Goal: Transaction & Acquisition: Purchase product/service

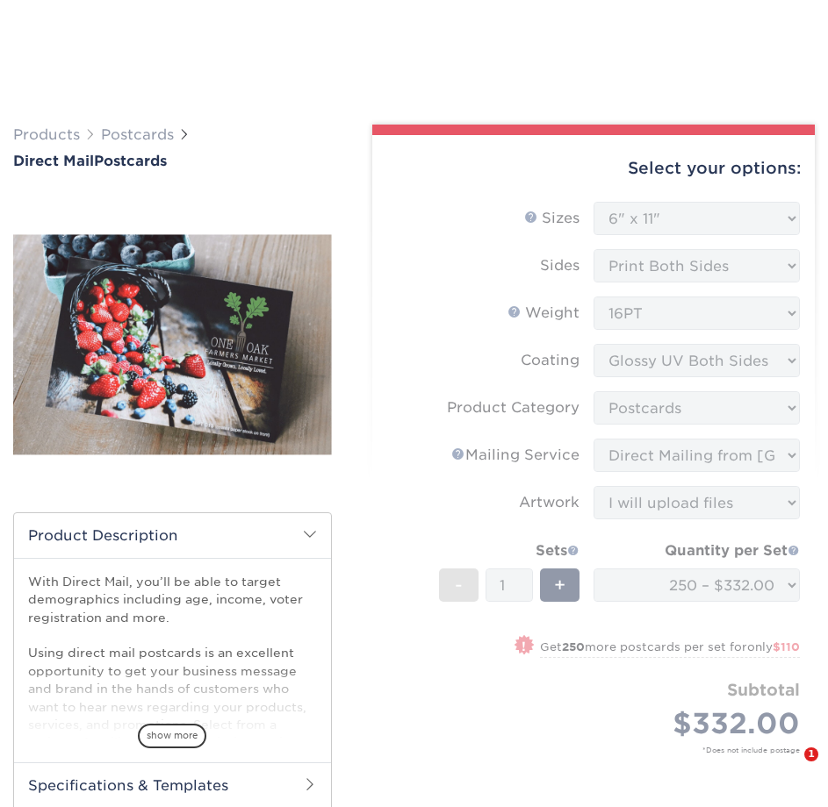
select select "6.00x11.00"
select select "9b7272e0-d6c8-4c3c-8e97-d3a1bcdab858"
select select "d3cc0d54-e72f-41ce-80c5-e8486bf2cdb8"
select select "upload"
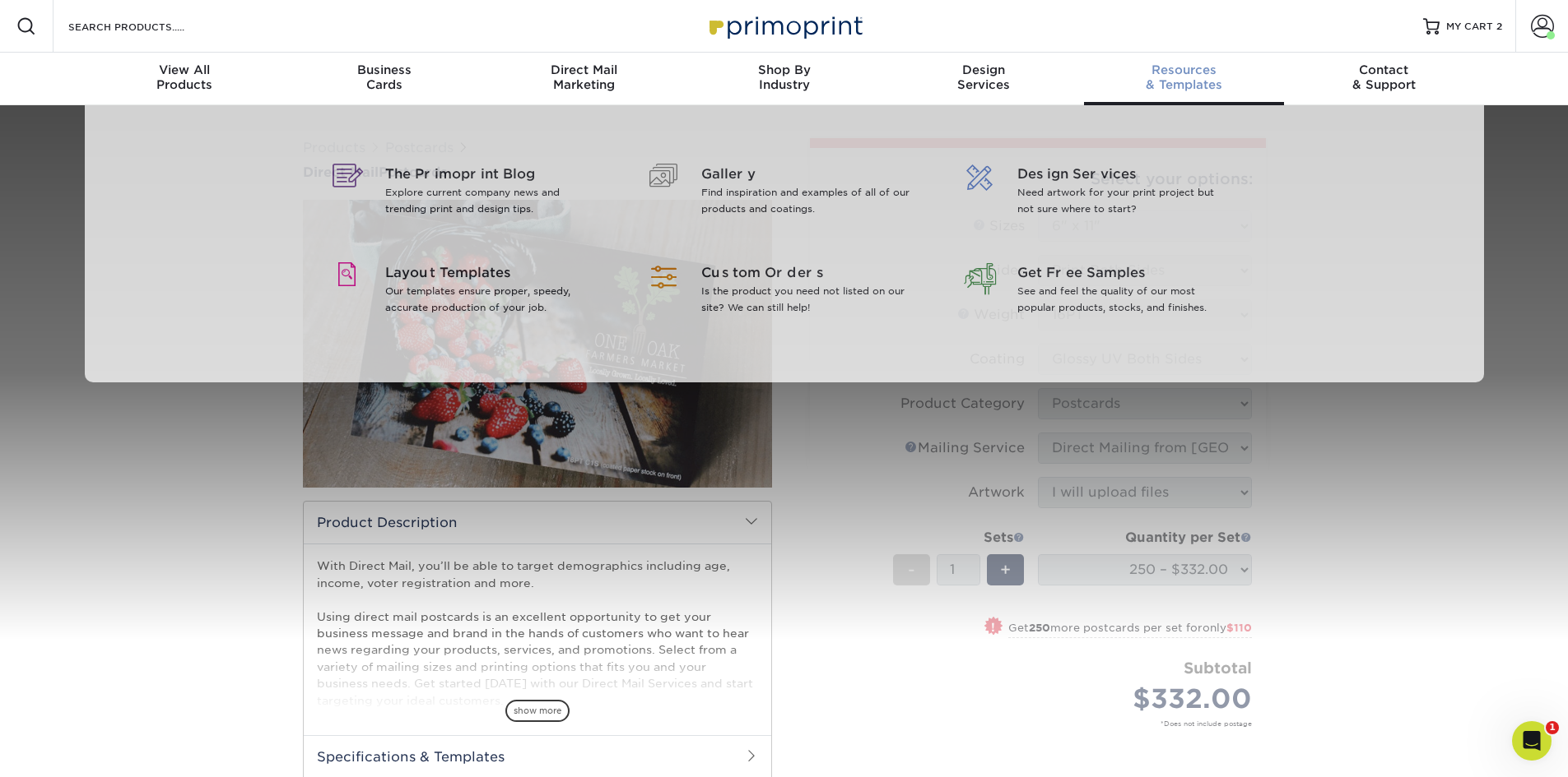
click at [776, 81] on div "Resources & Templates" at bounding box center [1184, 78] width 200 height 30
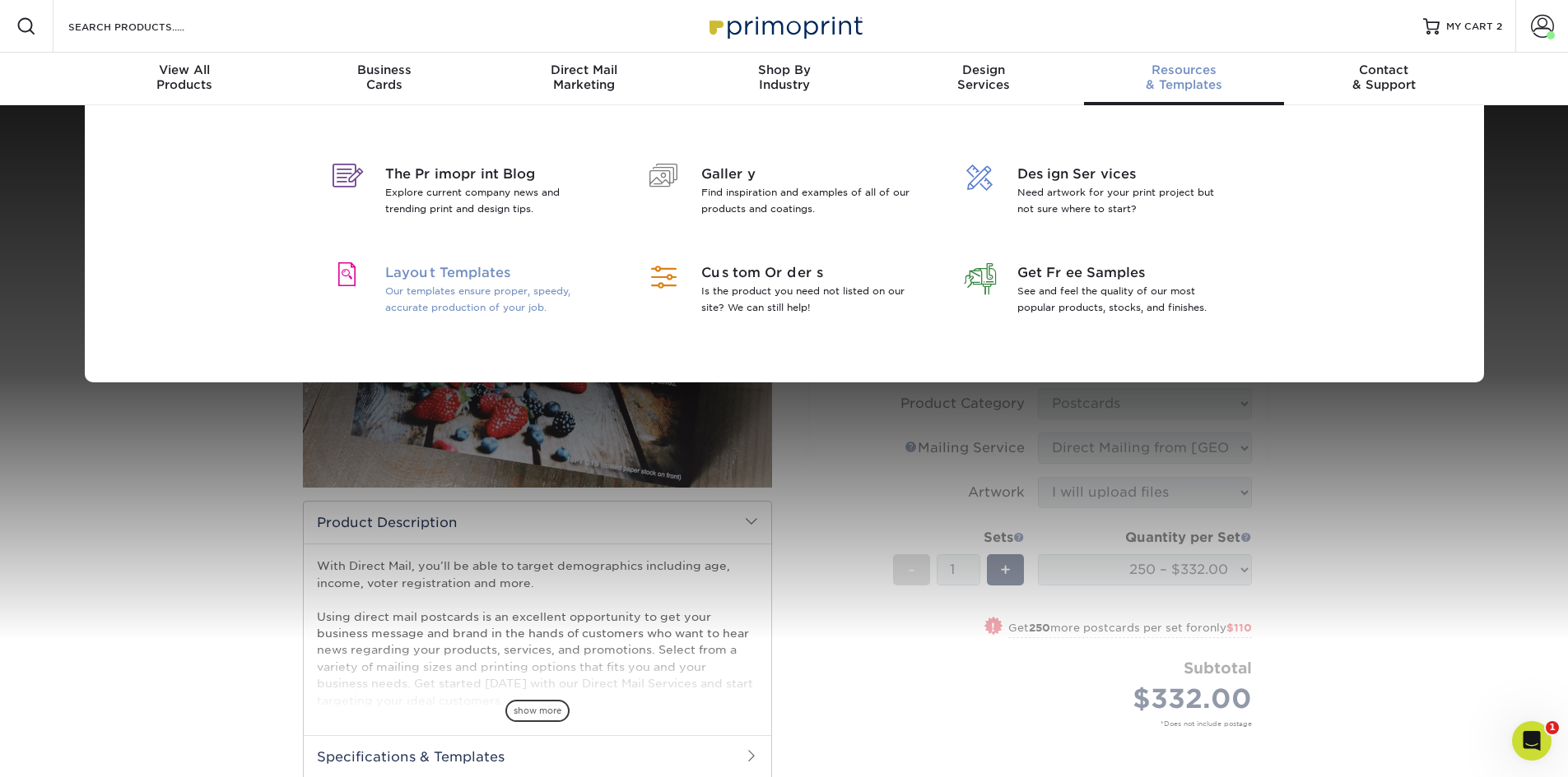
click at [455, 277] on span "Layout Templates" at bounding box center [491, 273] width 213 height 20
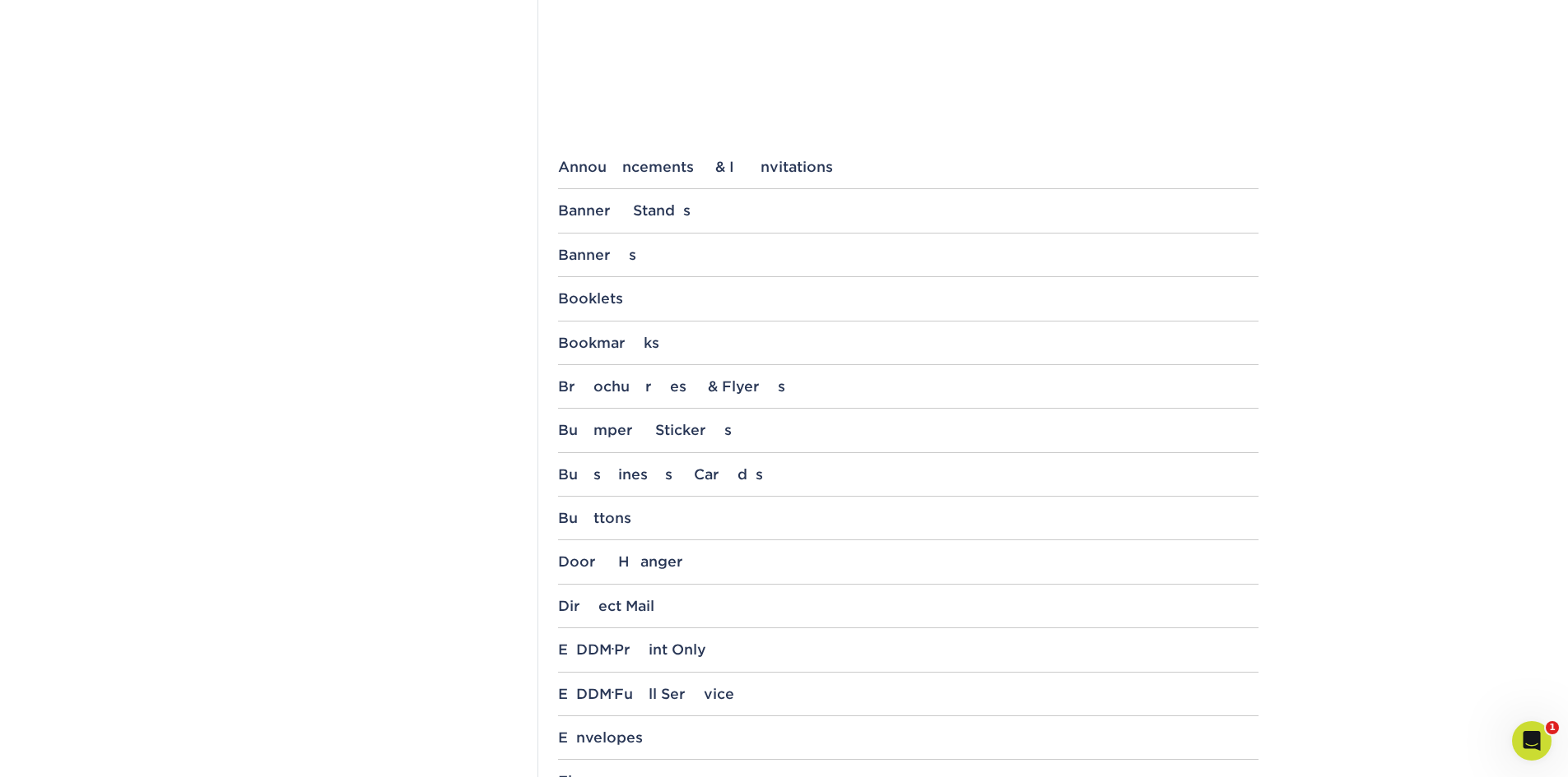
scroll to position [685, 0]
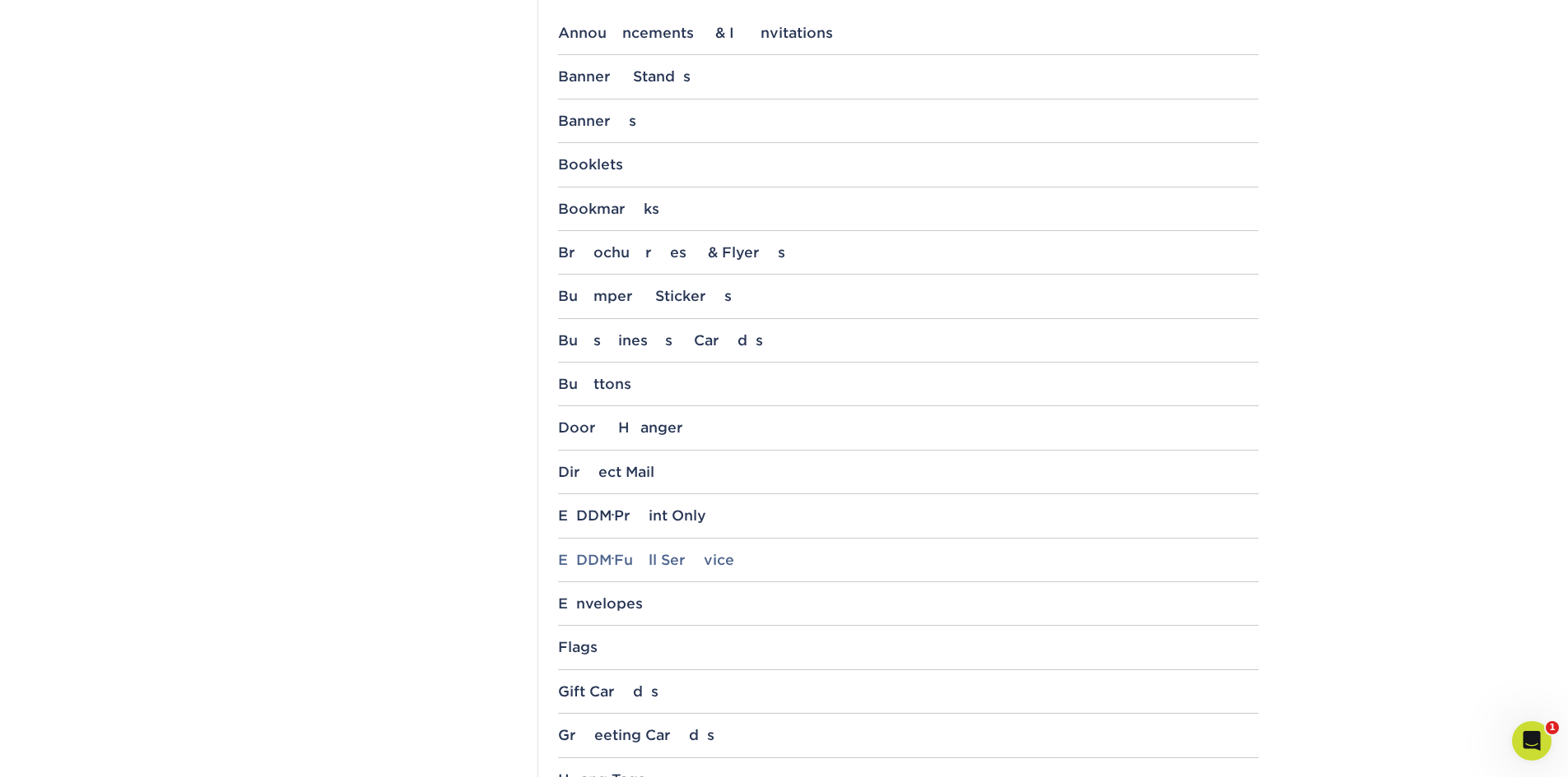
click at [662, 558] on div "EDDM ® Full Service" at bounding box center [908, 560] width 701 height 17
click at [624, 464] on div "Direct Mail" at bounding box center [908, 472] width 701 height 17
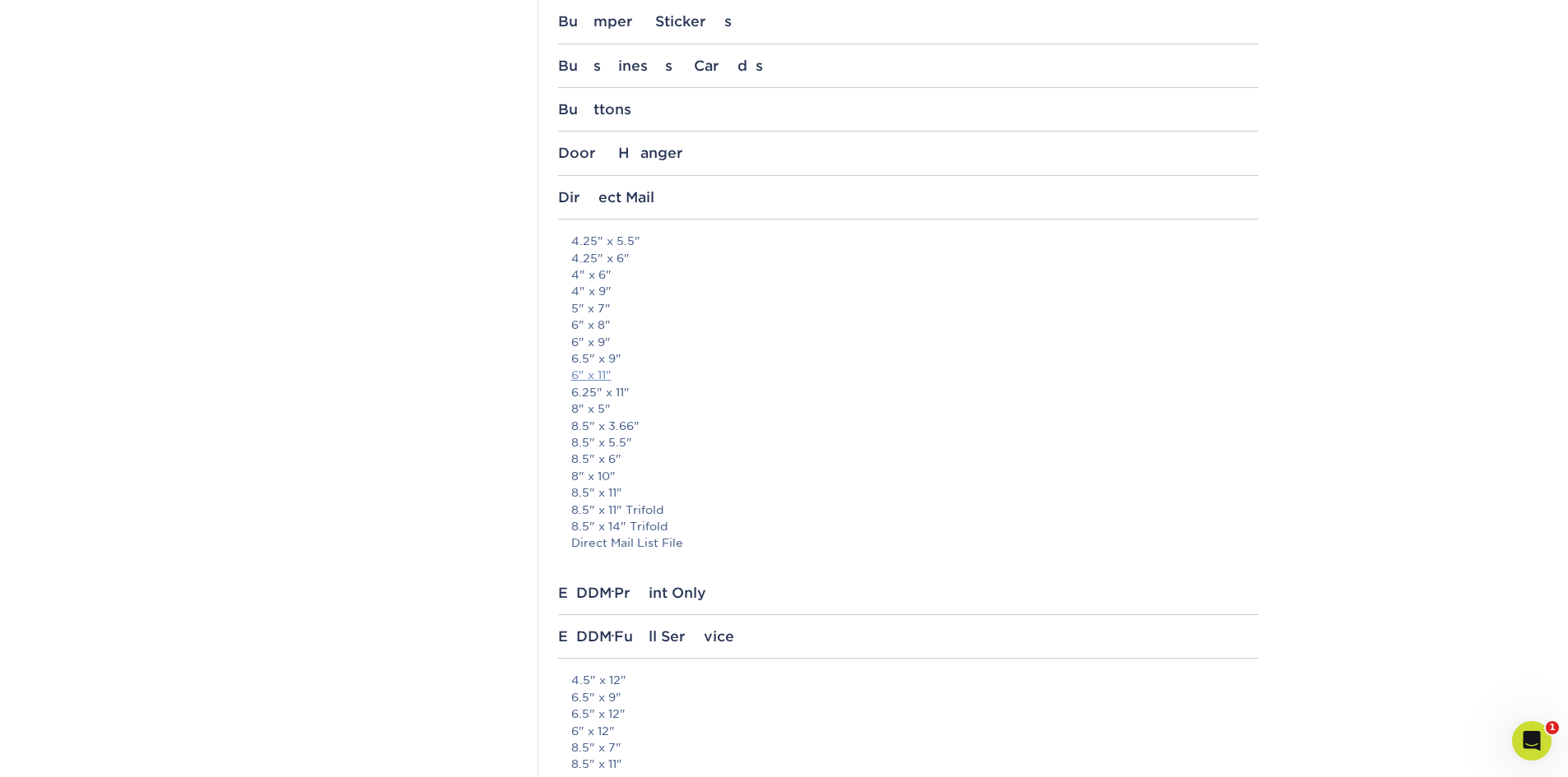
click at [595, 372] on link "6" x 11"" at bounding box center [591, 375] width 40 height 13
